Goal: Information Seeking & Learning: Learn about a topic

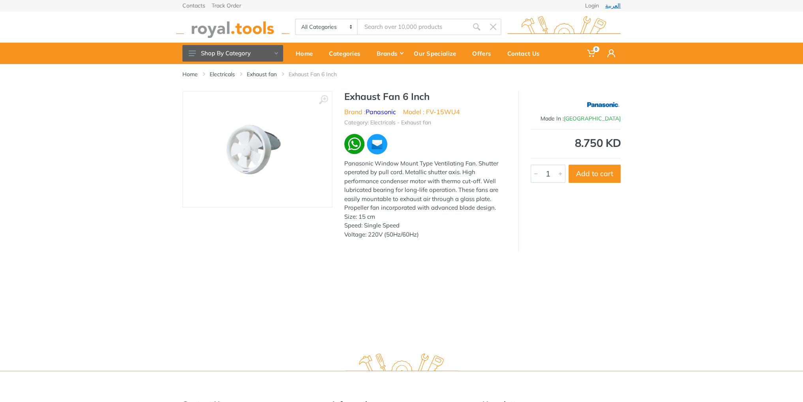
click at [619, 3] on link "العربية" at bounding box center [612, 6] width 15 height 6
